Goal: Contribute content

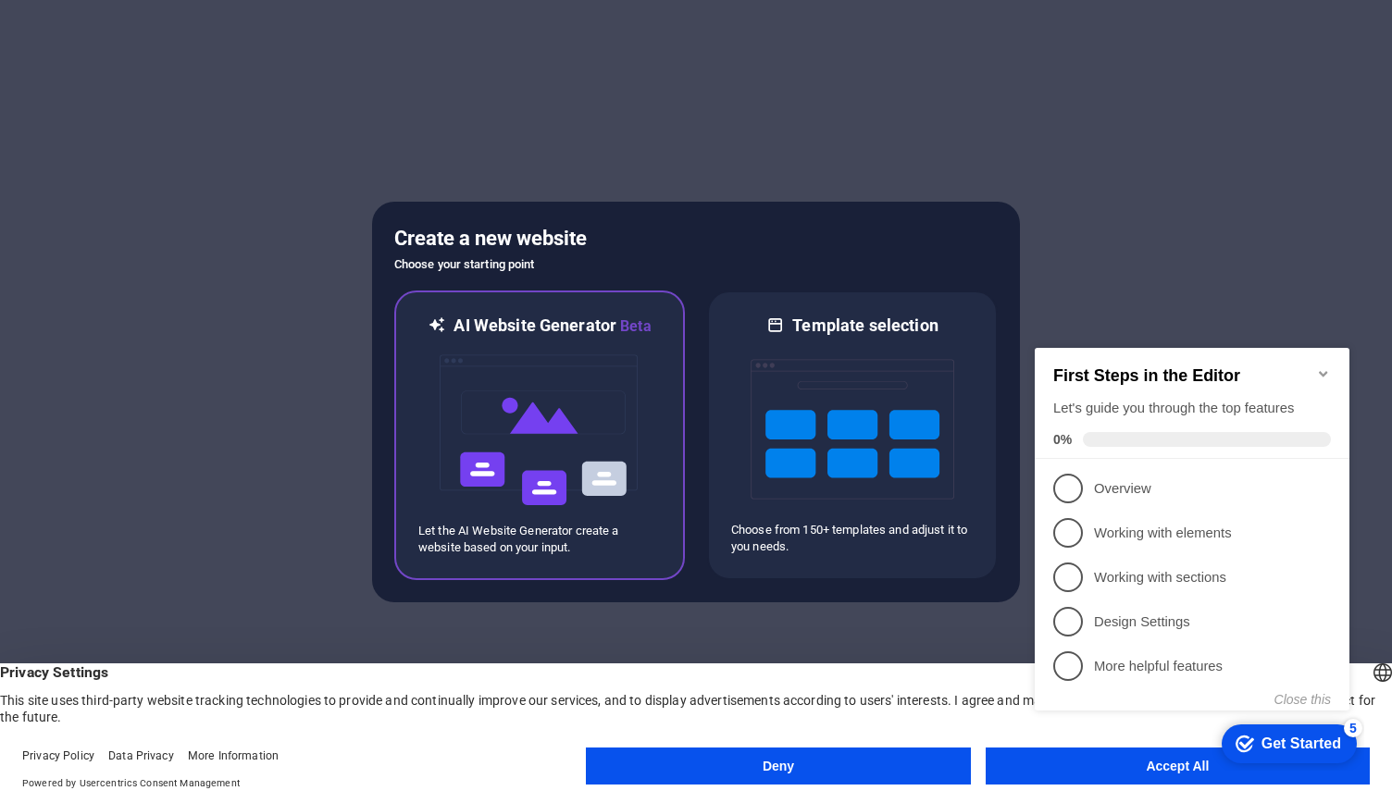
click at [585, 419] on img at bounding box center [540, 430] width 204 height 185
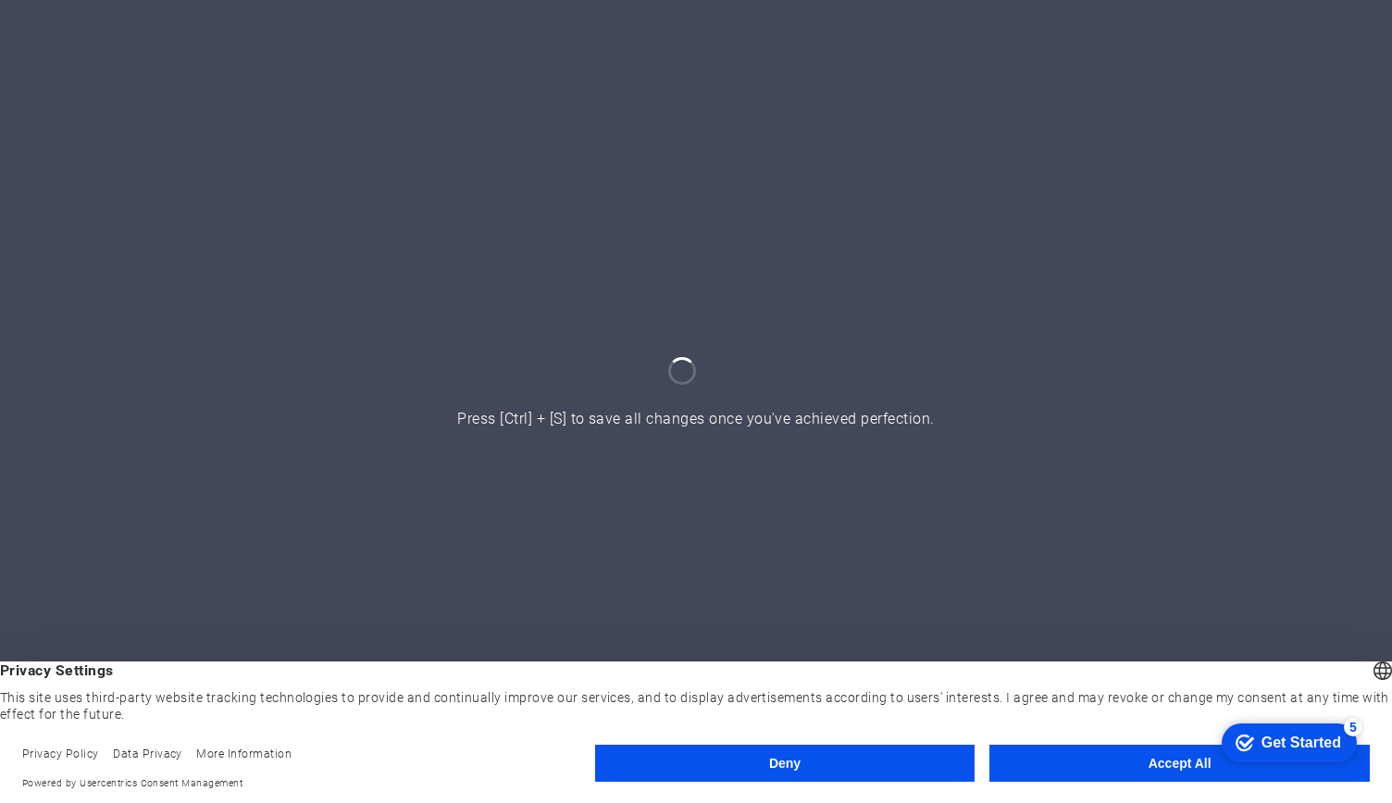
click at [1129, 763] on button "Accept All" at bounding box center [1179, 763] width 380 height 37
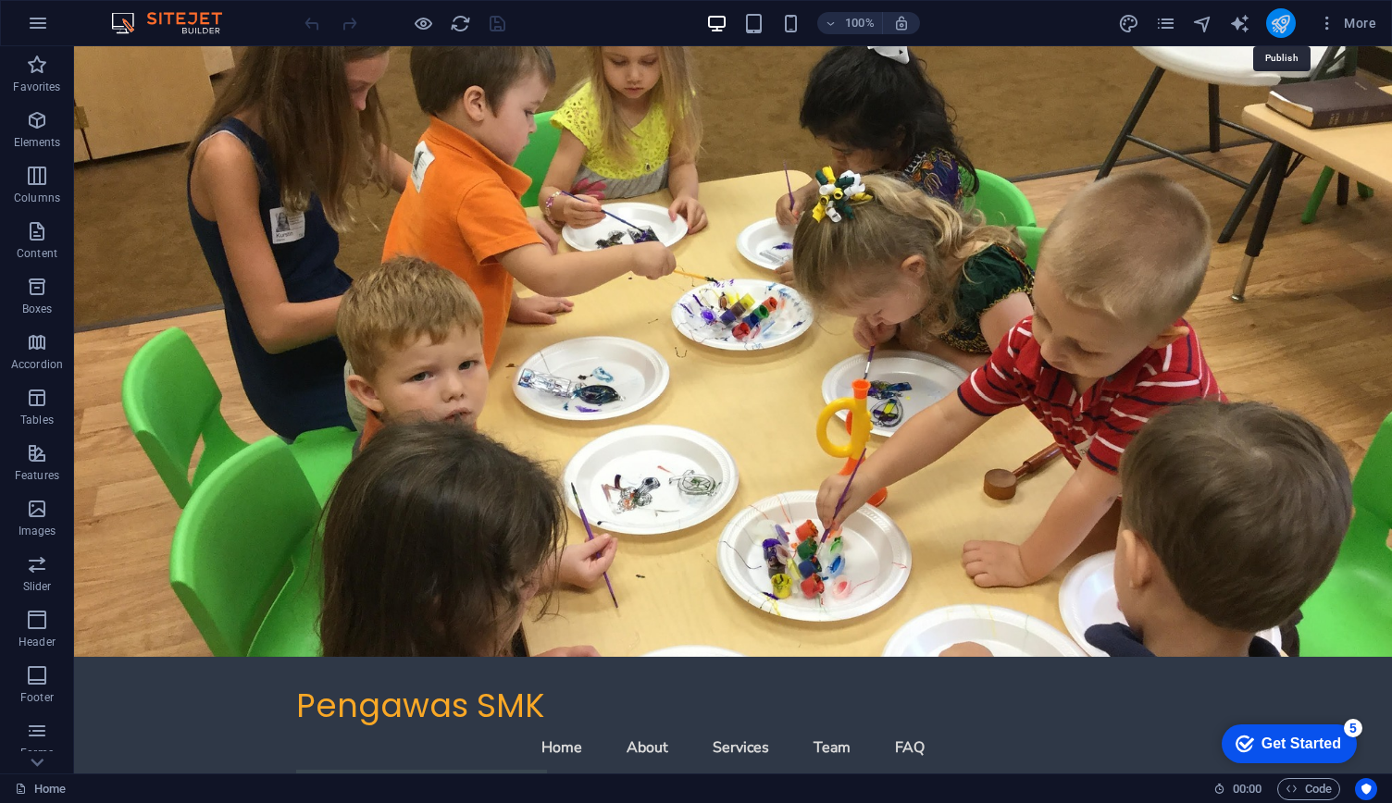
click at [1280, 30] on icon "publish" at bounding box center [1279, 23] width 21 height 21
